Goal: Task Accomplishment & Management: Use online tool/utility

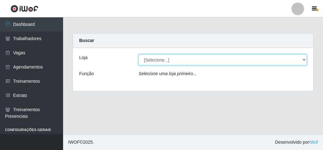
click at [304, 60] on select "[Selecione...] Rede Econômico - Malvinas Rede Econômico - Prata" at bounding box center [222, 59] width 168 height 11
select select "194"
click at [138, 54] on select "[Selecione...] Rede Econômico - Malvinas Rede Econômico - Prata" at bounding box center [222, 59] width 168 height 11
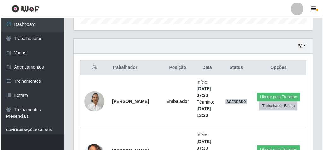
scroll to position [202, 0]
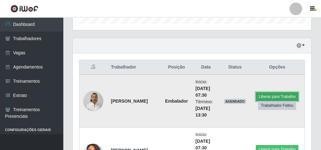
click at [264, 93] on button "Liberar para Trabalho" at bounding box center [277, 96] width 43 height 9
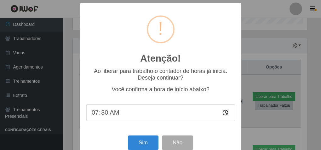
scroll to position [130, 236]
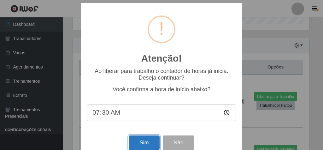
click at [151, 145] on button "Sim" at bounding box center [144, 142] width 31 height 15
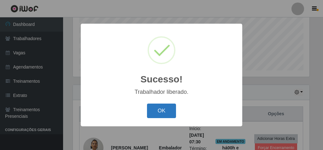
click at [171, 106] on button "OK" at bounding box center [161, 110] width 29 height 15
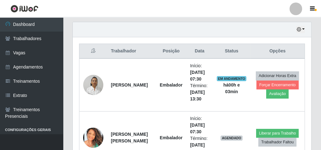
scroll to position [256, 0]
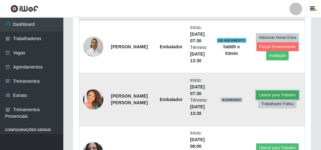
click at [286, 95] on button "Liberar para Trabalho" at bounding box center [277, 94] width 43 height 9
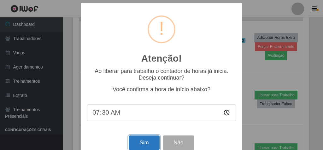
click at [138, 143] on button "Sim" at bounding box center [144, 142] width 31 height 15
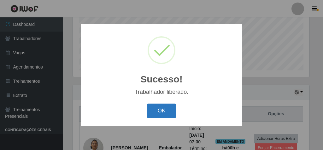
click at [164, 108] on button "OK" at bounding box center [161, 110] width 29 height 15
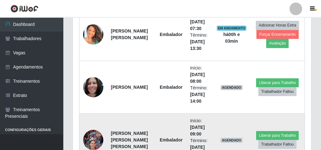
scroll to position [245, 0]
